Goal: Task Accomplishment & Management: Use online tool/utility

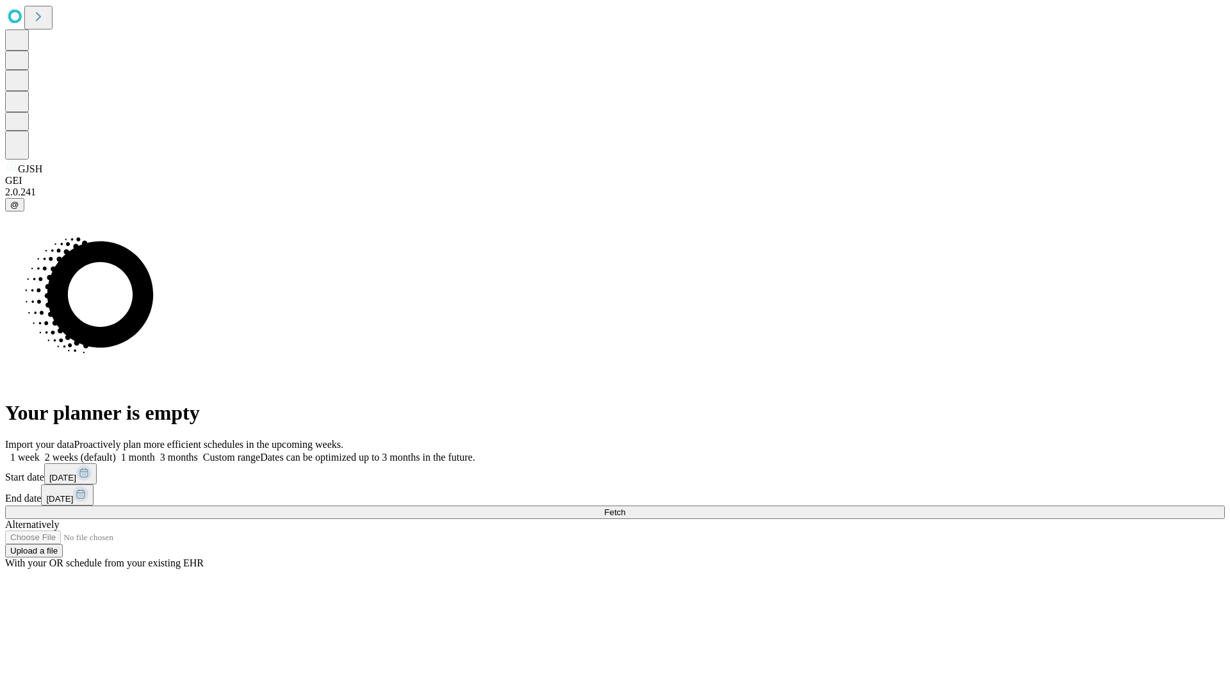
click at [625, 508] on span "Fetch" at bounding box center [614, 513] width 21 height 10
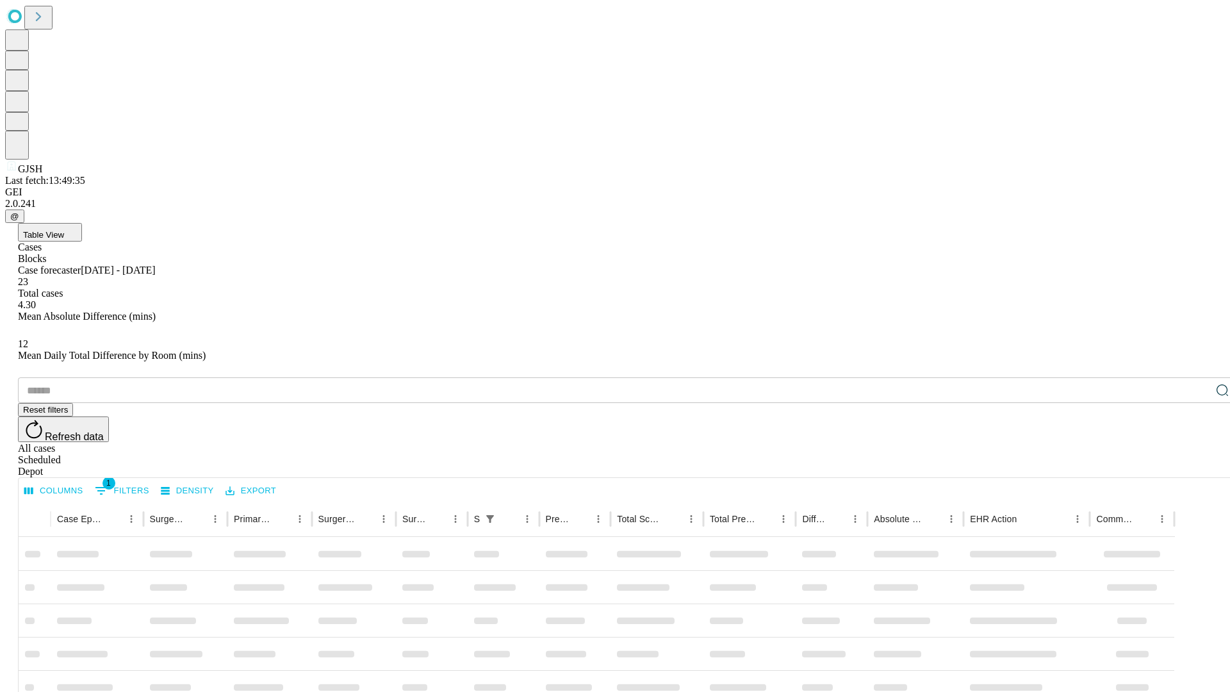
click at [64, 230] on span "Table View" at bounding box center [43, 235] width 41 height 10
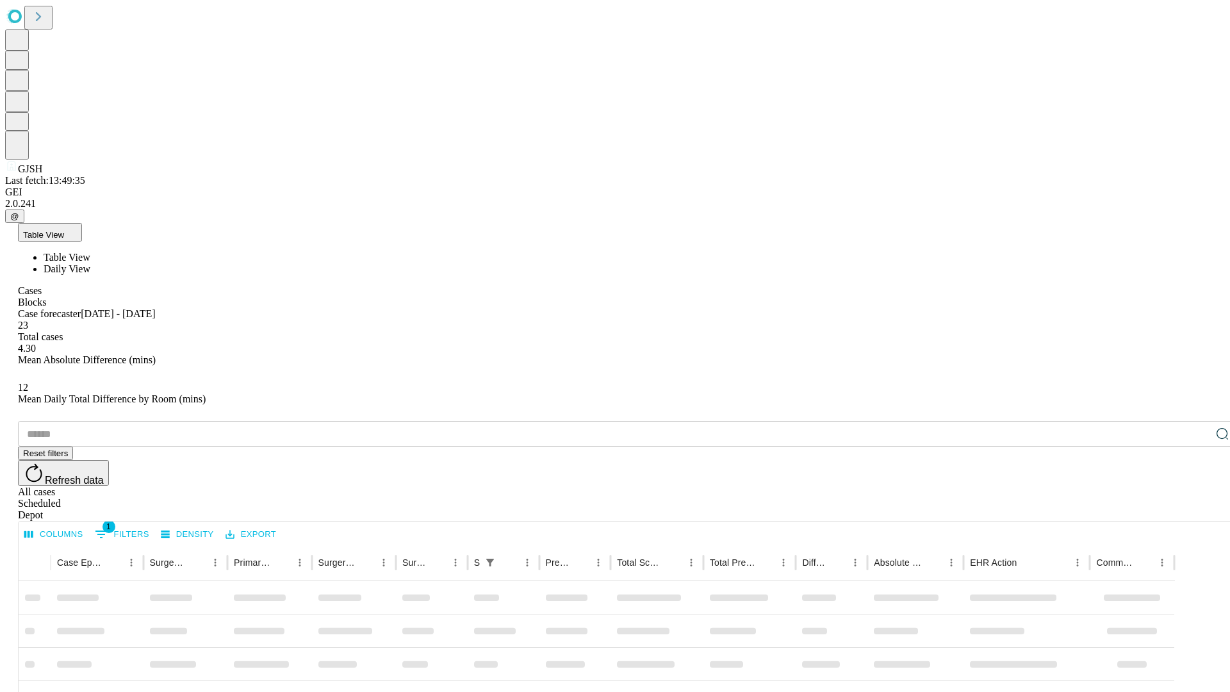
click at [90, 263] on span "Daily View" at bounding box center [67, 268] width 47 height 11
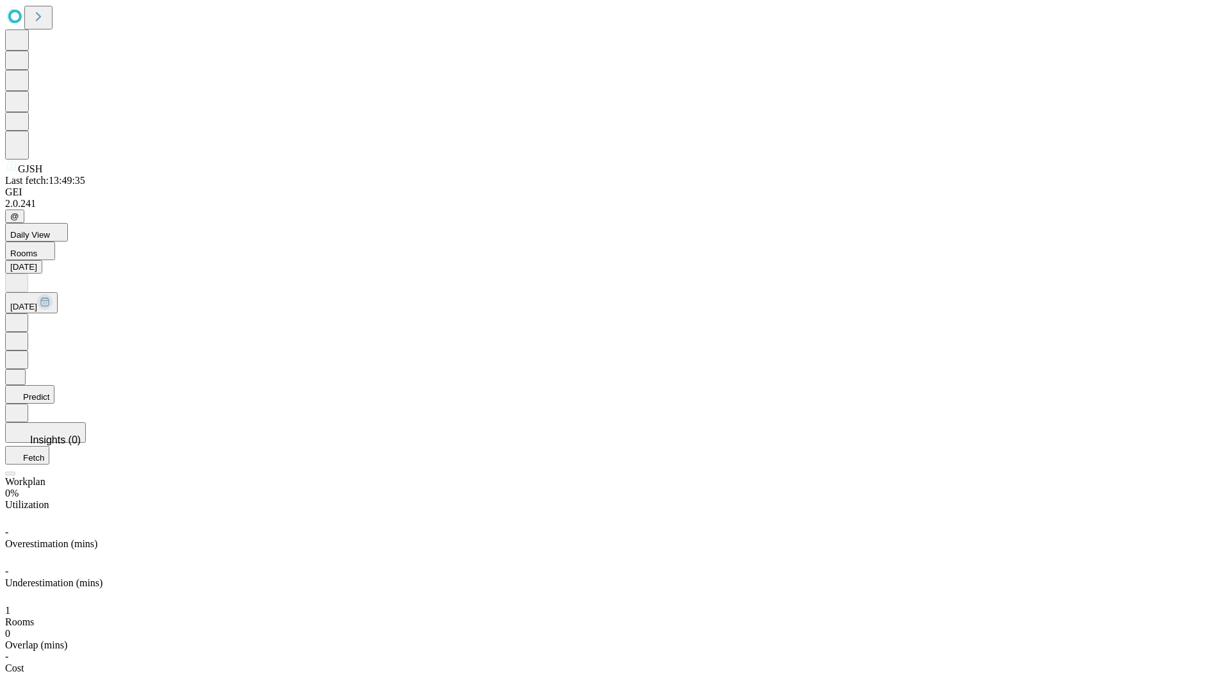
click at [54, 385] on button "Predict" at bounding box center [29, 394] width 49 height 19
